Goal: Find contact information: Find contact information

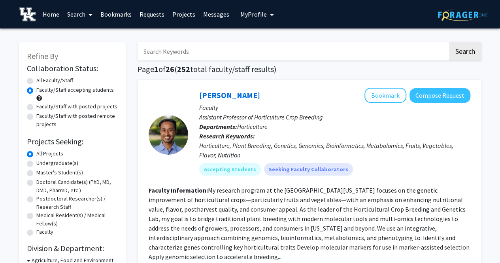
click at [152, 13] on link "Requests" at bounding box center [151, 14] width 33 height 28
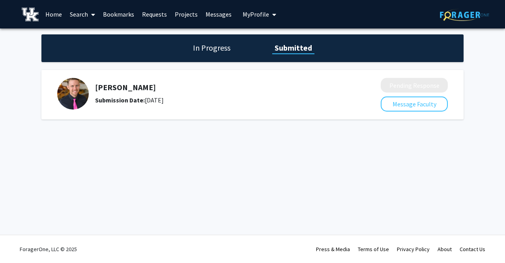
click at [115, 88] on h5 "[PERSON_NAME]" at bounding box center [217, 87] width 244 height 9
click at [115, 90] on h5 "[PERSON_NAME]" at bounding box center [217, 87] width 244 height 9
click at [399, 106] on button "Message Faculty" at bounding box center [414, 103] width 67 height 15
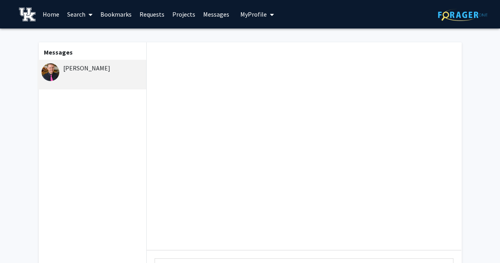
click at [88, 65] on div "[PERSON_NAME]" at bounding box center [92, 67] width 103 height 9
click at [48, 69] on img at bounding box center [50, 72] width 18 height 18
click at [118, 19] on link "Bookmarks" at bounding box center [115, 14] width 39 height 28
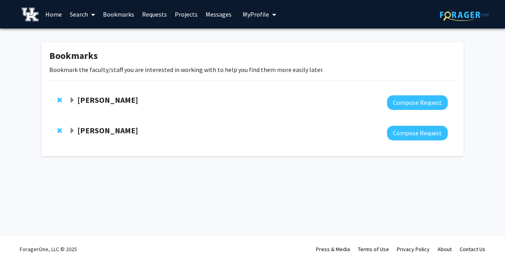
click at [88, 129] on strong "[PERSON_NAME]" at bounding box center [107, 130] width 61 height 10
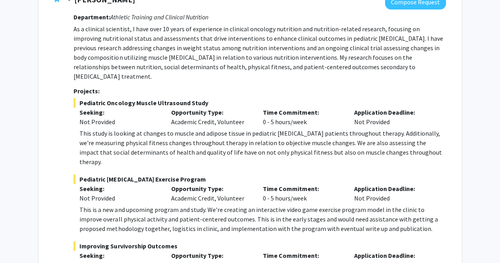
scroll to position [230, 0]
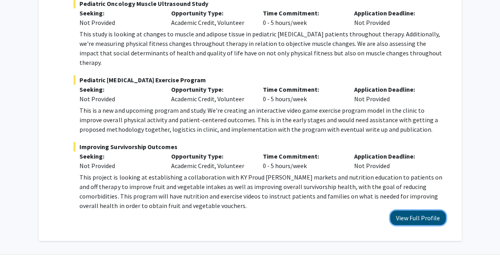
click at [421, 210] on button "View Full Profile" at bounding box center [418, 217] width 56 height 15
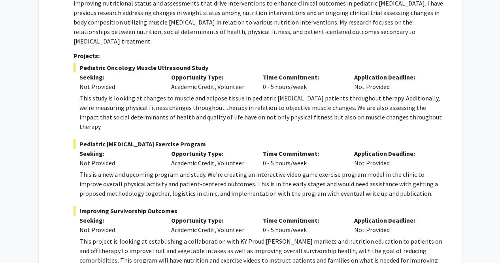
scroll to position [164, 0]
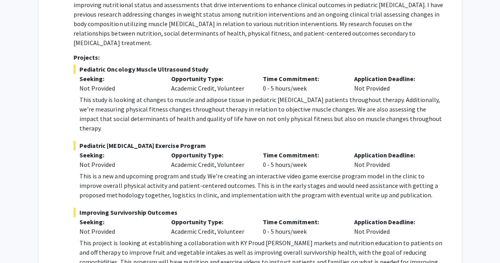
click at [88, 64] on span "Pediatric Oncology Muscle Ultrasound Study" at bounding box center [259, 68] width 372 height 9
drag, startPoint x: 88, startPoint y: 57, endPoint x: 194, endPoint y: 59, distance: 105.1
click at [194, 64] on span "Pediatric Oncology Muscle Ultrasound Study" at bounding box center [259, 68] width 372 height 9
copy span "Pediatric Oncology Muscle Ultrasound Study"
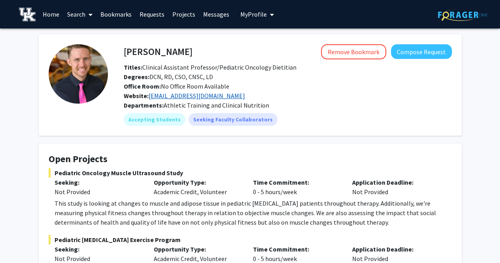
click at [178, 96] on link "[EMAIL_ADDRESS][DOMAIN_NAME]" at bounding box center [196, 96] width 96 height 8
click at [171, 94] on link "[EMAIL_ADDRESS][DOMAIN_NAME]" at bounding box center [196, 96] width 96 height 8
drag, startPoint x: 201, startPoint y: 95, endPoint x: 148, endPoint y: 92, distance: 53.0
click at [148, 92] on div "Website: [EMAIL_ADDRESS][DOMAIN_NAME]" at bounding box center [288, 95] width 340 height 9
copy link "[EMAIL_ADDRESS][DOMAIN_NAME]"
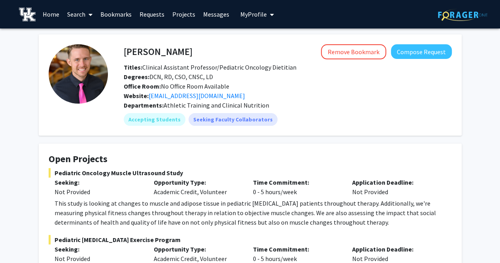
drag, startPoint x: 148, startPoint y: 92, endPoint x: 256, endPoint y: 86, distance: 108.0
click at [256, 86] on div "Office Room: No Office Room Available" at bounding box center [288, 85] width 340 height 9
drag, startPoint x: 204, startPoint y: 94, endPoint x: 150, endPoint y: 93, distance: 54.5
click at [150, 93] on div "Website: [EMAIL_ADDRESS][DOMAIN_NAME]" at bounding box center [288, 95] width 340 height 9
copy link "[EMAIL_ADDRESS][DOMAIN_NAME]"
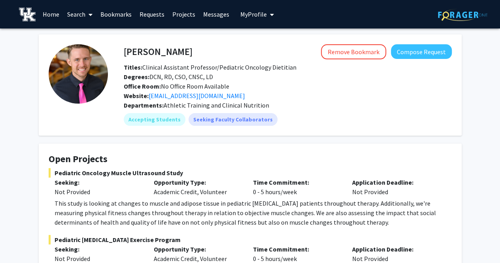
click at [215, 51] on div "Remove Bookmark Compose Request" at bounding box center [321, 51] width 259 height 15
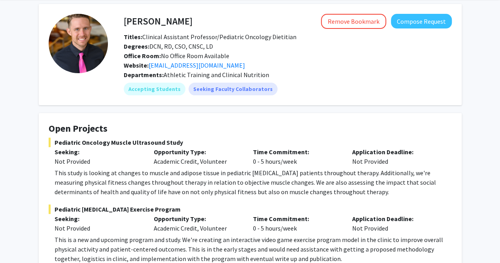
scroll to position [32, 0]
